Goal: Download file/media

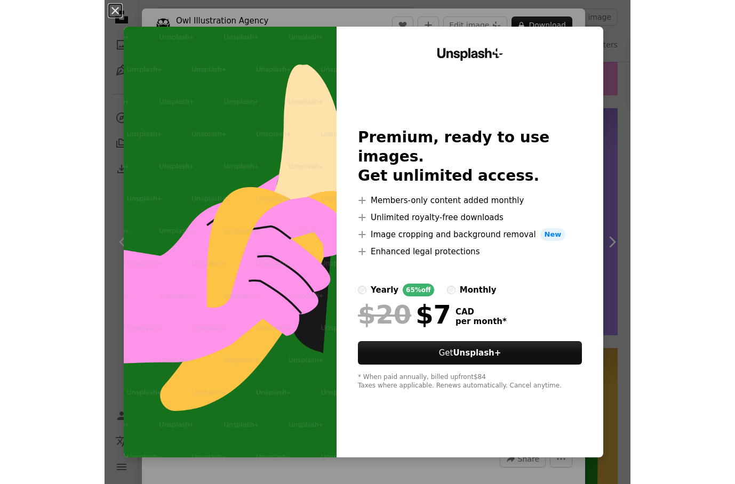
scroll to position [881, 0]
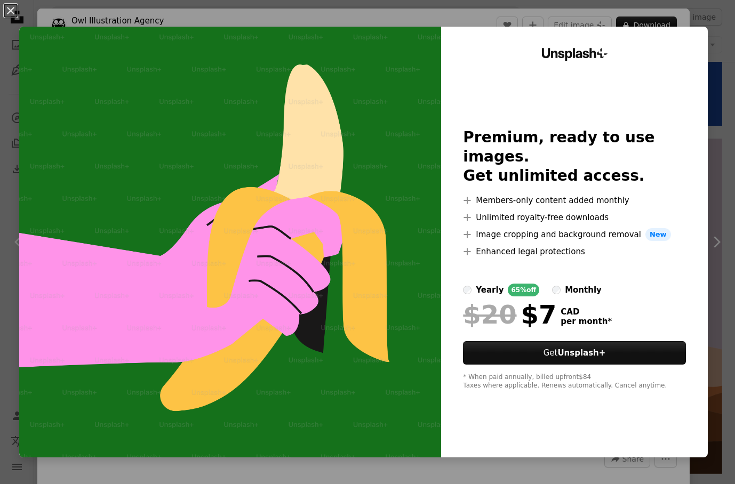
click at [489, 12] on div "An X shape Unsplash+ Premium, ready to use images. Get unlimited access. A plus…" at bounding box center [367, 242] width 735 height 484
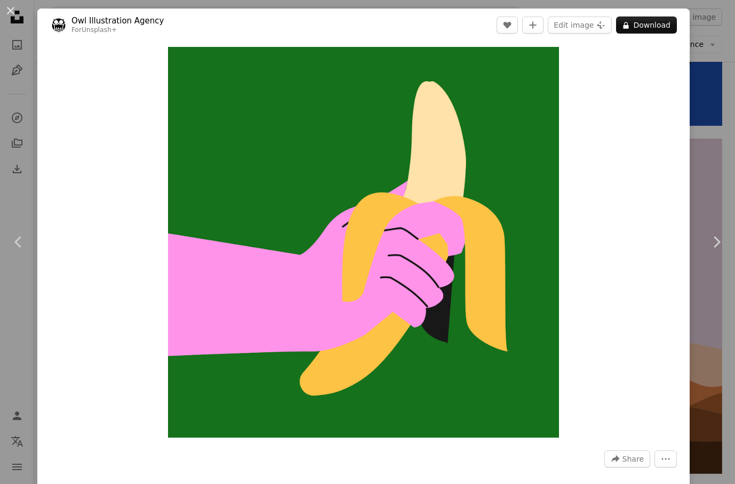
scroll to position [703, 0]
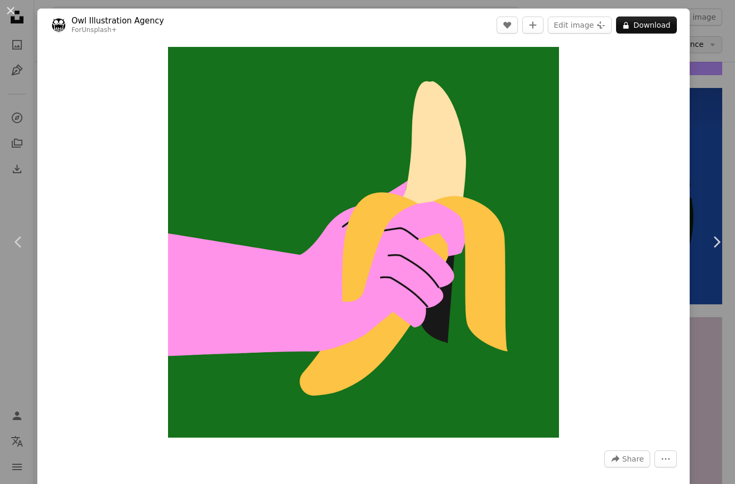
click at [525, 42] on div "An X shape Chevron left Chevron right Owl Illustration Agency For Unsplash+ A h…" at bounding box center [367, 242] width 735 height 484
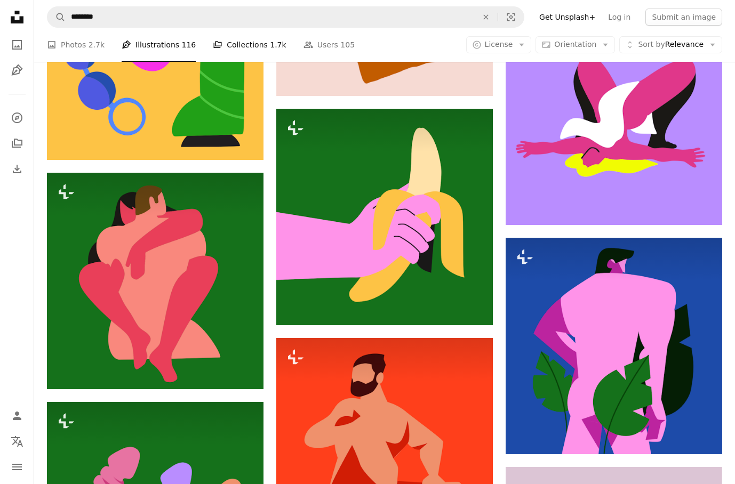
scroll to position [429, 0]
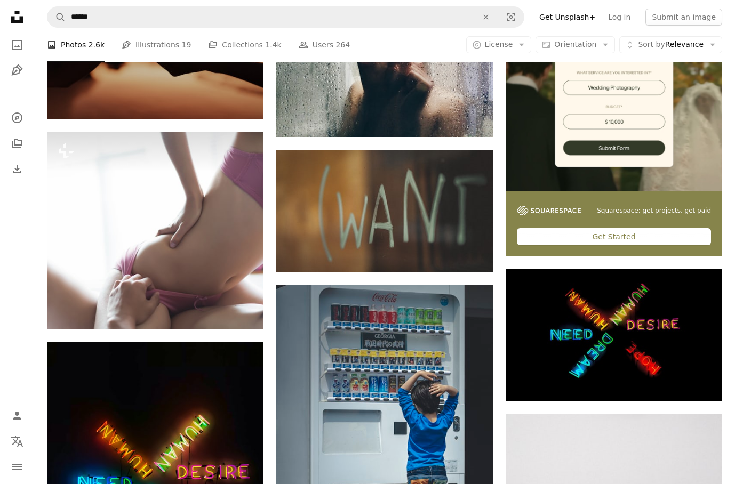
scroll to position [364, 0]
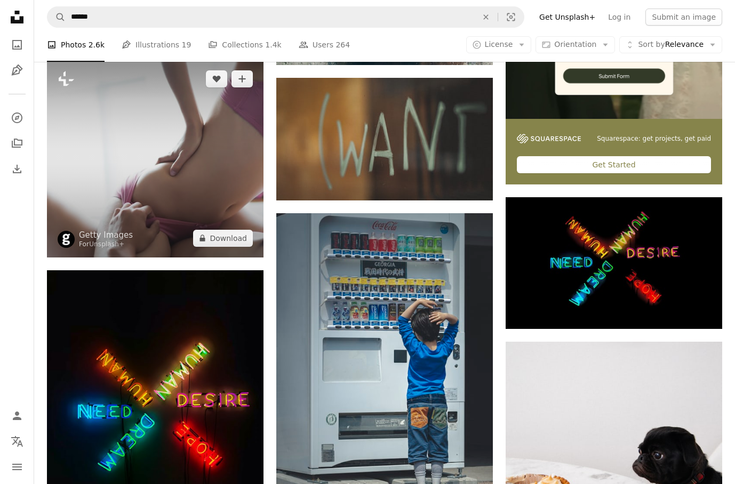
click at [189, 156] on img at bounding box center [155, 159] width 216 height 198
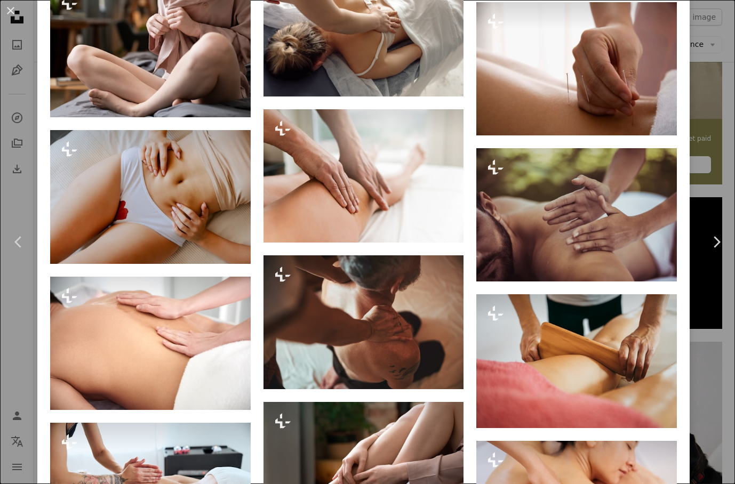
scroll to position [1241, 0]
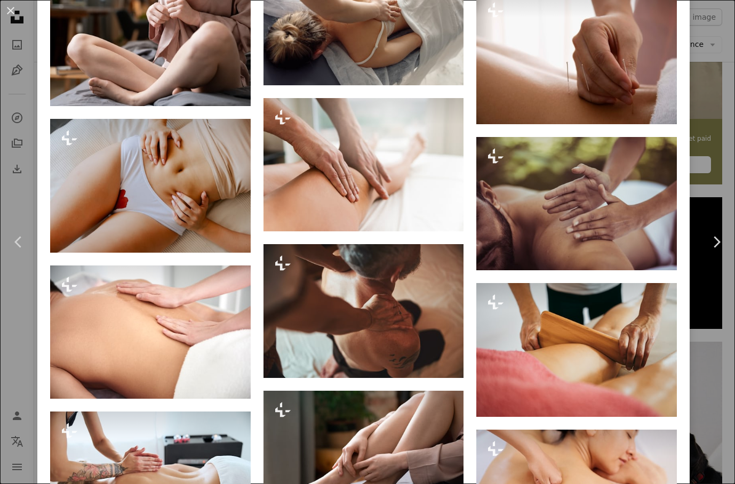
click at [525, 57] on div "An X shape Chevron left Chevron right Getty Images For Unsplash+ A heart A plus…" at bounding box center [367, 242] width 735 height 484
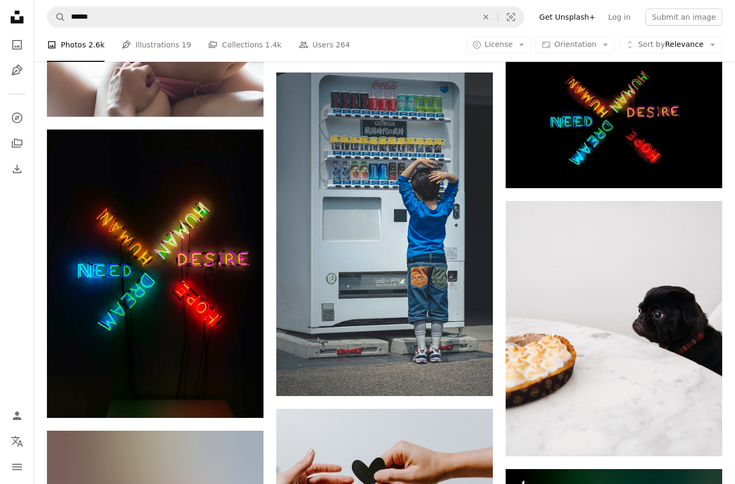
scroll to position [91, 0]
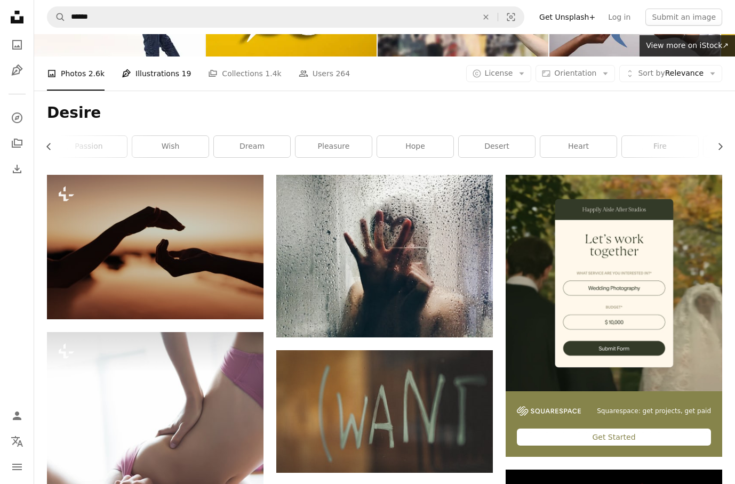
click at [159, 71] on link "Pen Tool Illustrations 19" at bounding box center [156, 74] width 69 height 34
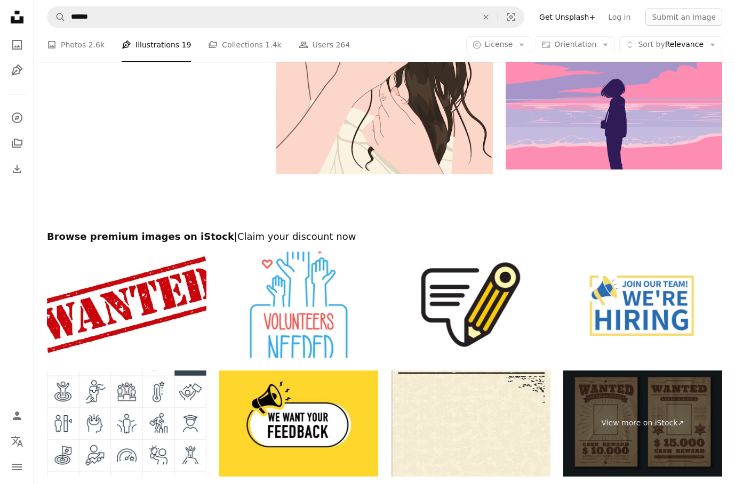
scroll to position [1957, 0]
